Goal: Check status: Check status

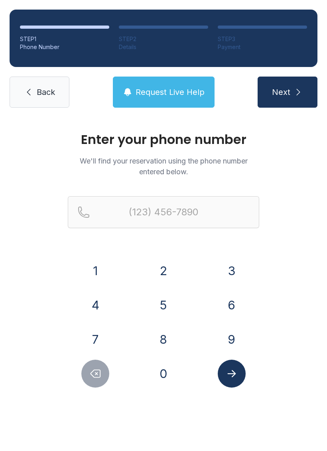
click at [92, 335] on button "7" at bounding box center [95, 340] width 28 height 28
click at [91, 335] on button "7" at bounding box center [95, 340] width 28 height 28
click at [170, 380] on button "0" at bounding box center [164, 374] width 28 height 28
click at [233, 266] on button "3" at bounding box center [232, 271] width 28 height 28
click at [169, 377] on button "0" at bounding box center [164, 374] width 28 height 28
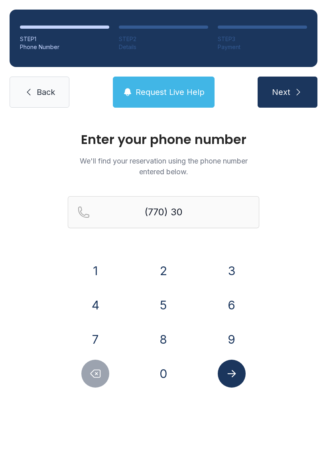
click at [240, 333] on button "9" at bounding box center [232, 340] width 28 height 28
click at [98, 271] on button "1" at bounding box center [95, 271] width 28 height 28
click at [163, 371] on button "0" at bounding box center [164, 374] width 28 height 28
click at [162, 371] on button "0" at bounding box center [164, 374] width 28 height 28
click at [101, 338] on button "7" at bounding box center [95, 340] width 28 height 28
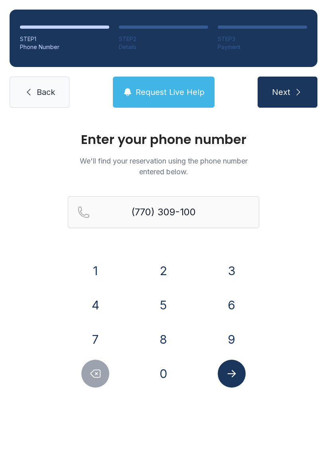
type input "[PHONE_NUMBER]"
click at [235, 369] on icon "Submit lookup form" at bounding box center [232, 374] width 12 height 12
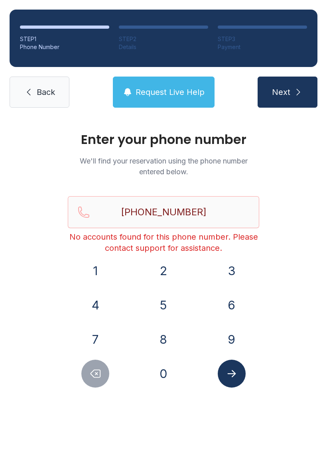
click at [184, 87] on span "Request Live Help" at bounding box center [170, 92] width 69 height 11
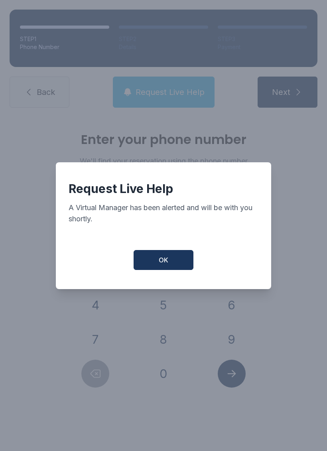
click at [178, 267] on button "OK" at bounding box center [164, 260] width 60 height 20
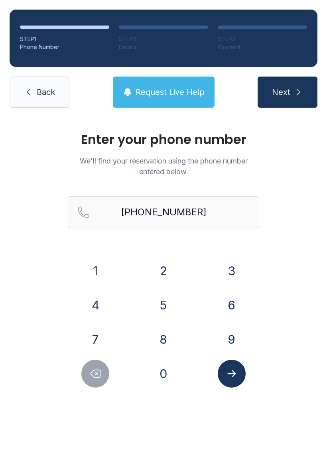
click at [24, 87] on link "Back" at bounding box center [40, 92] width 60 height 31
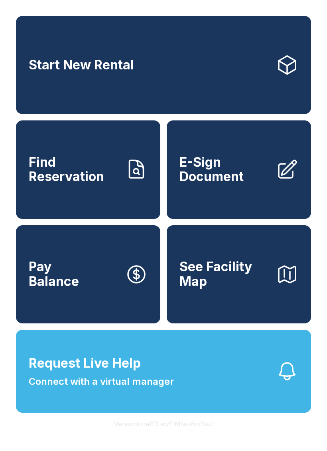
click at [124, 200] on link "Find Reservation" at bounding box center [88, 170] width 145 height 98
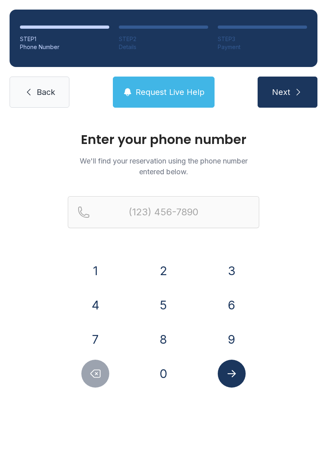
click at [109, 337] on button "7" at bounding box center [95, 340] width 28 height 28
click at [112, 341] on div "7" at bounding box center [95, 340] width 55 height 28
click at [144, 380] on div "0" at bounding box center [163, 374] width 55 height 28
click at [108, 331] on div "7" at bounding box center [95, 340] width 55 height 28
click at [106, 343] on button "7" at bounding box center [95, 340] width 28 height 28
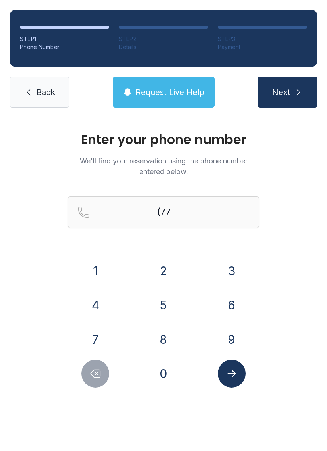
click at [156, 380] on button "0" at bounding box center [164, 374] width 28 height 28
click at [240, 274] on button "3" at bounding box center [232, 271] width 28 height 28
click at [162, 376] on button "0" at bounding box center [164, 374] width 28 height 28
click at [226, 337] on button "9" at bounding box center [232, 340] width 28 height 28
click at [97, 274] on button "1" at bounding box center [95, 271] width 28 height 28
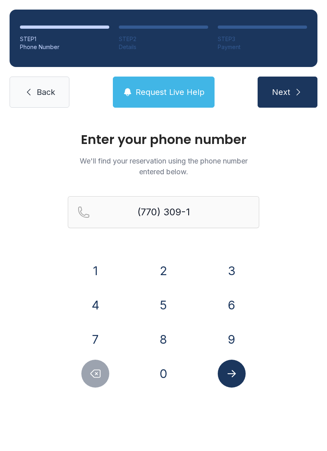
click at [168, 386] on button "0" at bounding box center [164, 374] width 28 height 28
click at [169, 388] on div "0" at bounding box center [163, 374] width 55 height 28
click at [100, 339] on button "7" at bounding box center [95, 340] width 28 height 28
click at [106, 378] on button "Delete number" at bounding box center [95, 374] width 28 height 28
click at [160, 386] on button "0" at bounding box center [164, 374] width 28 height 28
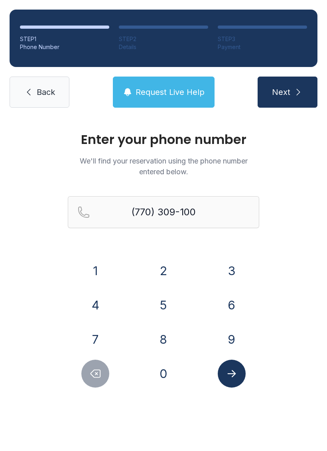
click at [101, 339] on button "7" at bounding box center [95, 340] width 28 height 28
click at [238, 367] on button "Submit lookup form" at bounding box center [232, 374] width 28 height 28
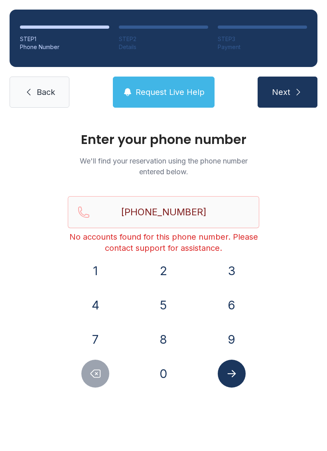
click at [95, 380] on button "Delete number" at bounding box center [95, 374] width 28 height 28
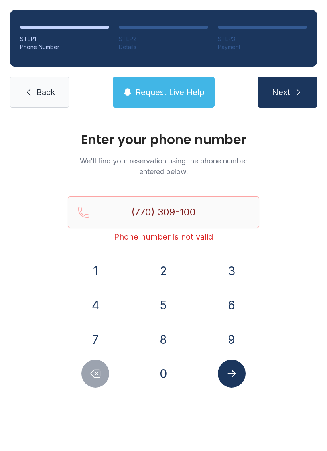
click at [100, 380] on icon "Delete number" at bounding box center [95, 374] width 12 height 12
click at [89, 380] on button "Delete number" at bounding box center [95, 374] width 28 height 28
type input "(770) 309-"
click at [40, 88] on span "Back" at bounding box center [46, 92] width 18 height 11
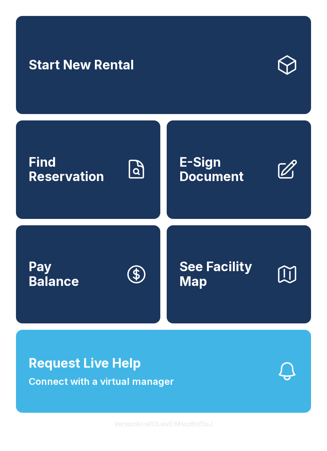
click at [243, 398] on button "Request Live Help Connect with a virtual manager" at bounding box center [163, 371] width 295 height 83
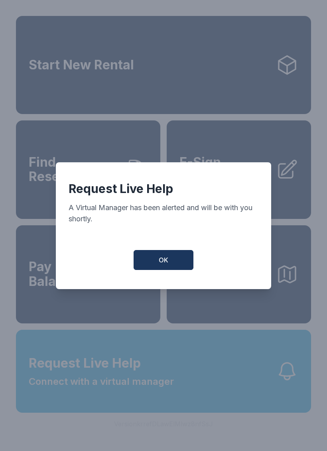
click at [164, 270] on button "OK" at bounding box center [164, 260] width 60 height 20
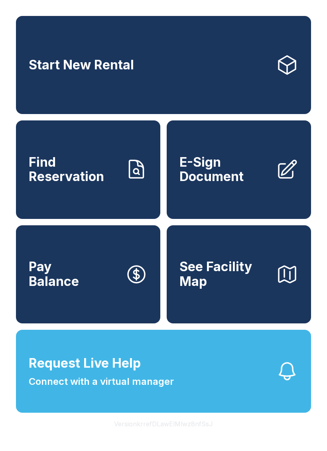
click at [166, 60] on link "Start New Rental" at bounding box center [163, 65] width 295 height 98
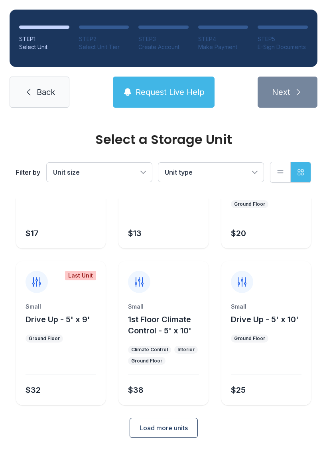
scroll to position [95, 0]
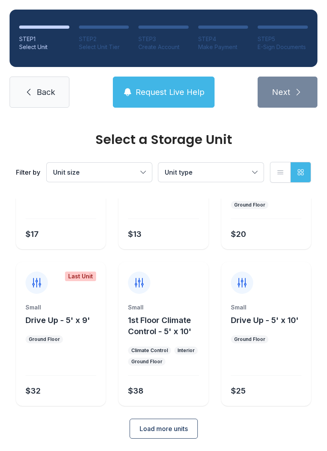
click at [45, 77] on link "Back" at bounding box center [40, 92] width 60 height 31
